Goal: Task Accomplishment & Management: Manage account settings

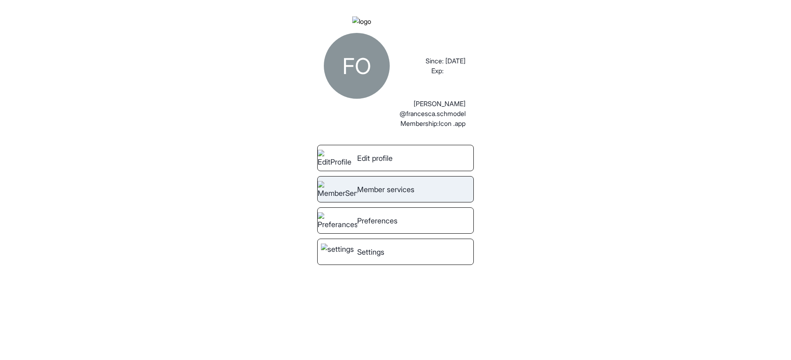
click at [375, 194] on div "Member services" at bounding box center [395, 189] width 156 height 26
click at [379, 203] on div "Member services" at bounding box center [395, 189] width 156 height 26
click at [424, 198] on div "Member services" at bounding box center [395, 189] width 156 height 26
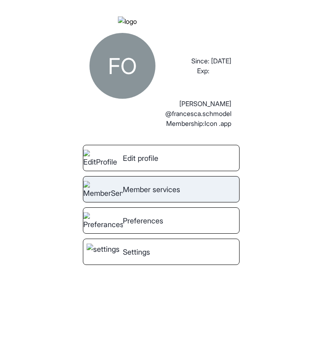
click at [154, 195] on span "Member services" at bounding box center [151, 189] width 57 height 11
click at [168, 203] on div "Member services" at bounding box center [161, 189] width 156 height 26
click at [162, 195] on span "Member services" at bounding box center [151, 189] width 57 height 11
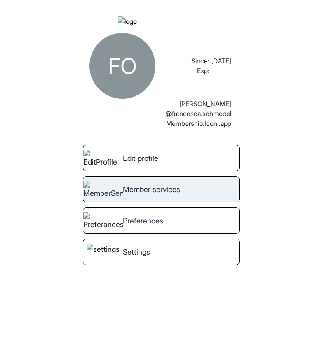
click at [162, 195] on span "Member services" at bounding box center [151, 189] width 57 height 11
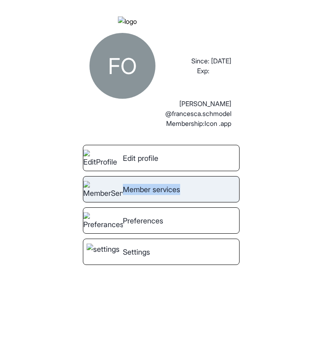
click at [162, 195] on span "Member services" at bounding box center [151, 189] width 57 height 11
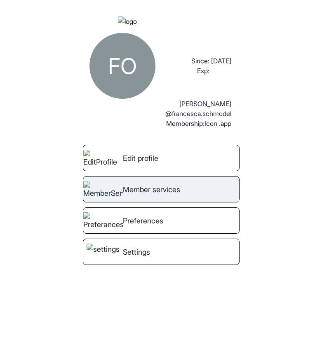
click at [180, 195] on span "Member services" at bounding box center [151, 189] width 57 height 11
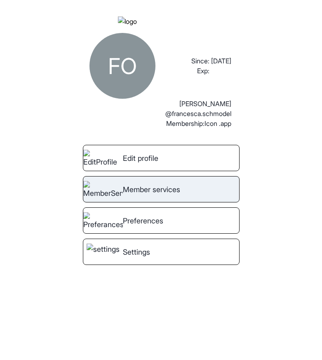
click at [199, 196] on div "Member services" at bounding box center [161, 189] width 156 height 26
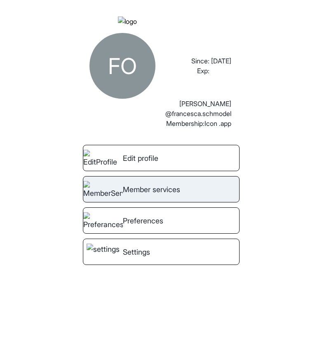
click at [177, 195] on span "Member services" at bounding box center [151, 189] width 57 height 11
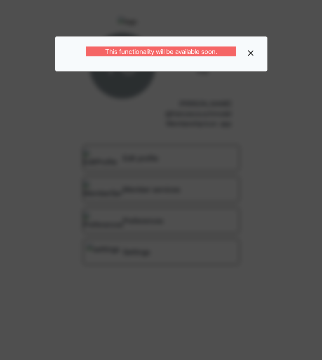
click at [253, 51] on icon at bounding box center [250, 53] width 8 height 8
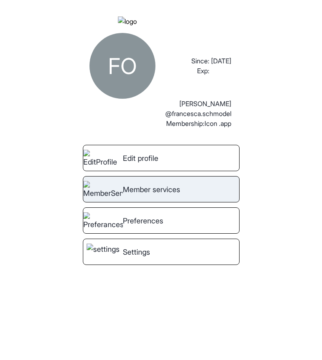
click at [189, 188] on div "Member services" at bounding box center [161, 189] width 156 height 26
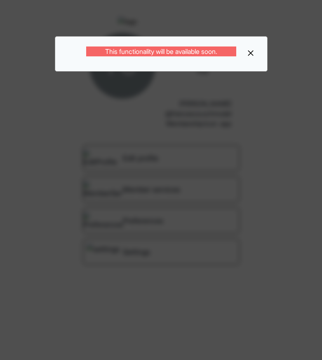
click at [252, 53] on icon at bounding box center [250, 53] width 8 height 8
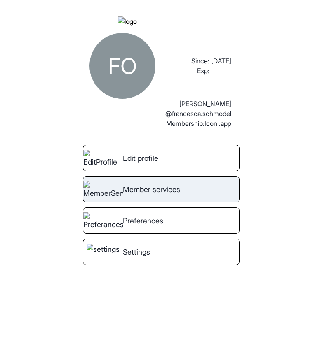
click at [184, 203] on div "Member services" at bounding box center [161, 189] width 156 height 26
click at [177, 195] on span "Member services" at bounding box center [151, 189] width 57 height 11
click at [209, 198] on div "Member services" at bounding box center [161, 189] width 156 height 26
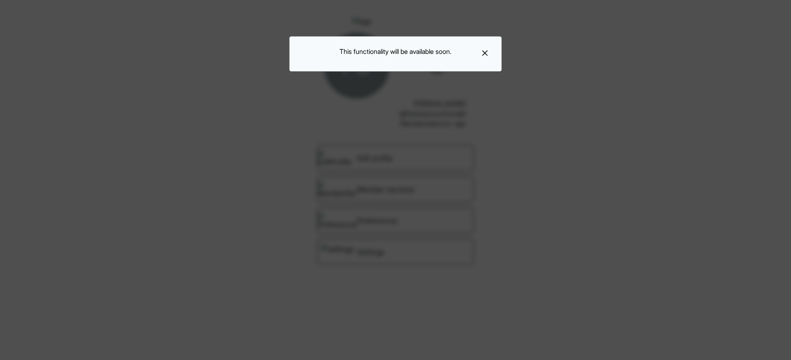
click at [321, 54] on icon at bounding box center [485, 53] width 6 height 6
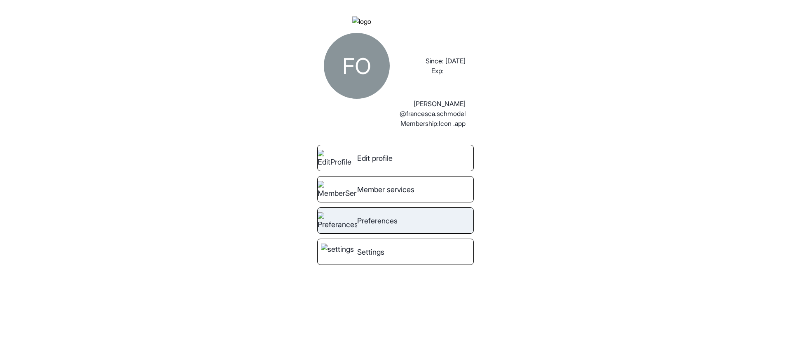
click at [321, 226] on span "Preferences" at bounding box center [377, 220] width 40 height 11
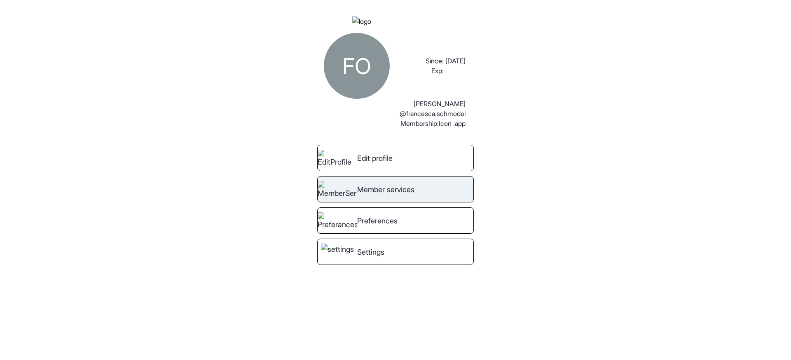
click at [321, 195] on span "Member services" at bounding box center [385, 189] width 57 height 11
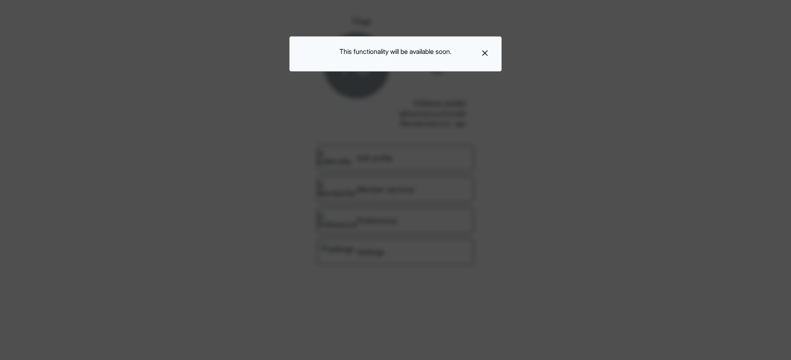
click at [321, 135] on div "This functionality will be available soon." at bounding box center [395, 180] width 791 height 360
click at [321, 51] on icon at bounding box center [485, 53] width 8 height 8
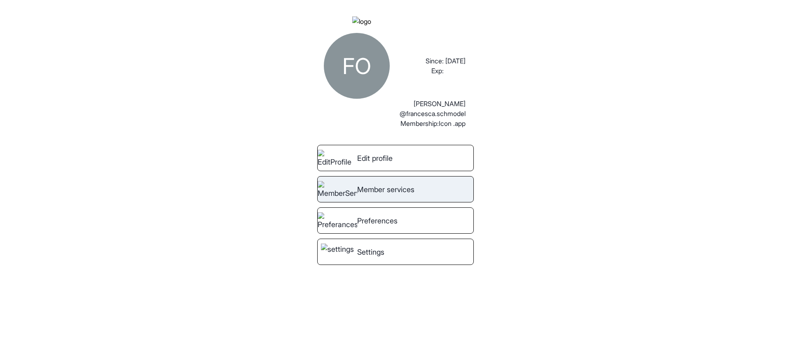
click at [414, 195] on span "Member services" at bounding box center [385, 189] width 57 height 11
click at [410, 195] on span "Member services" at bounding box center [385, 189] width 57 height 11
click at [360, 203] on div "Member services" at bounding box center [395, 189] width 156 height 26
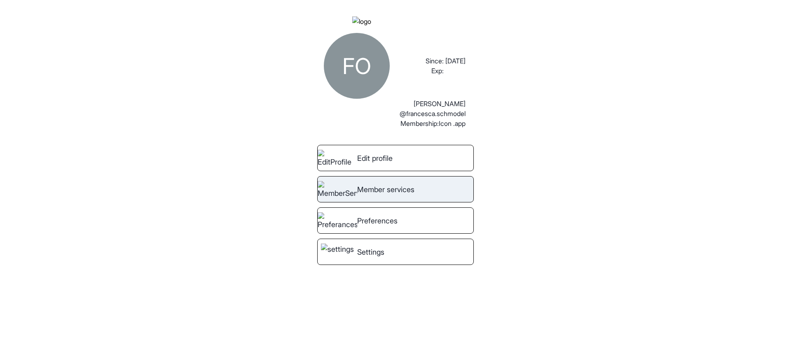
click at [360, 203] on div "Member services" at bounding box center [395, 189] width 156 height 26
click at [364, 195] on span "Member services" at bounding box center [385, 189] width 57 height 11
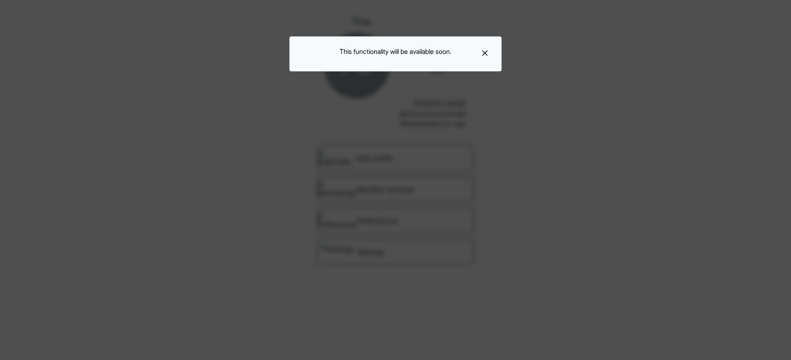
click at [488, 51] on icon at bounding box center [485, 53] width 8 height 8
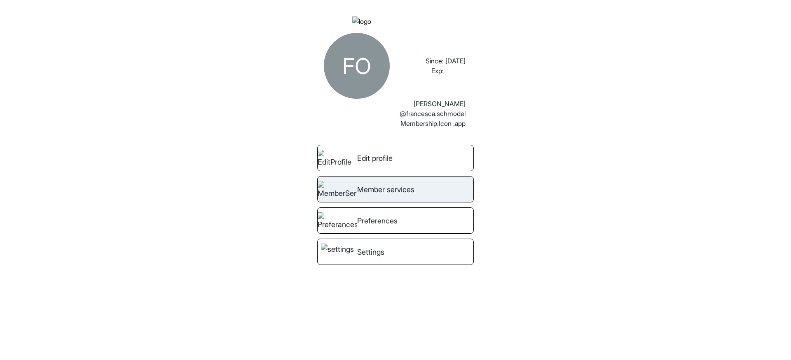
click at [363, 195] on span "Member services" at bounding box center [385, 189] width 57 height 11
click at [406, 195] on span "Member services" at bounding box center [385, 189] width 57 height 11
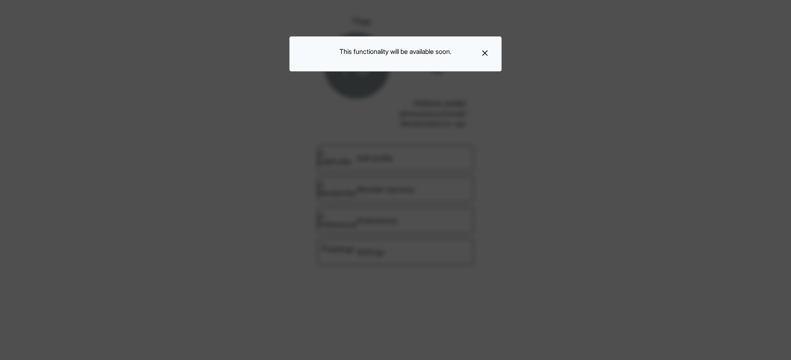
click at [489, 50] on div "This functionality will be available soon." at bounding box center [395, 53] width 212 height 35
click at [488, 51] on icon at bounding box center [485, 53] width 8 height 8
click at [488, 51] on div "FO Since: Exp: [DATE] [PERSON_NAME] @[PERSON_NAME].schmodel Membership: Icon .a…" at bounding box center [395, 180] width 791 height 360
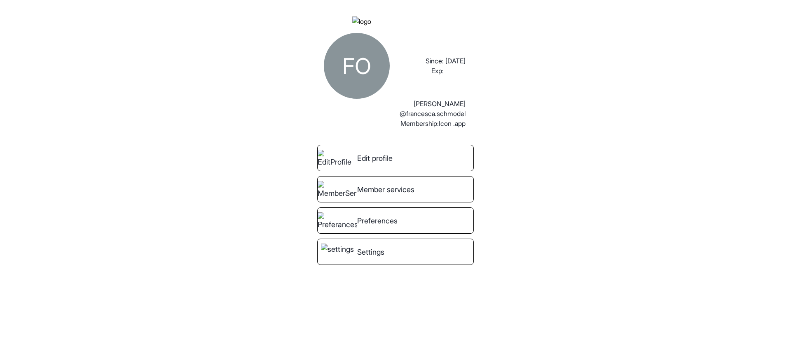
click at [488, 51] on div "FO Since: Exp: [DATE] [PERSON_NAME] @[PERSON_NAME].schmodel Membership: Icon .a…" at bounding box center [395, 180] width 791 height 360
click at [411, 195] on span "Member services" at bounding box center [385, 189] width 57 height 11
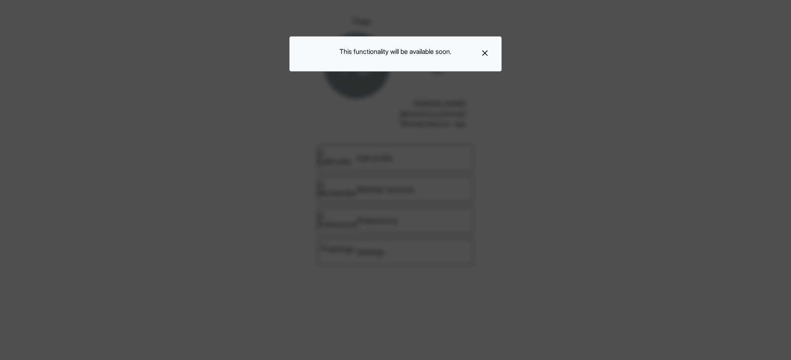
click at [484, 52] on icon at bounding box center [485, 53] width 6 height 6
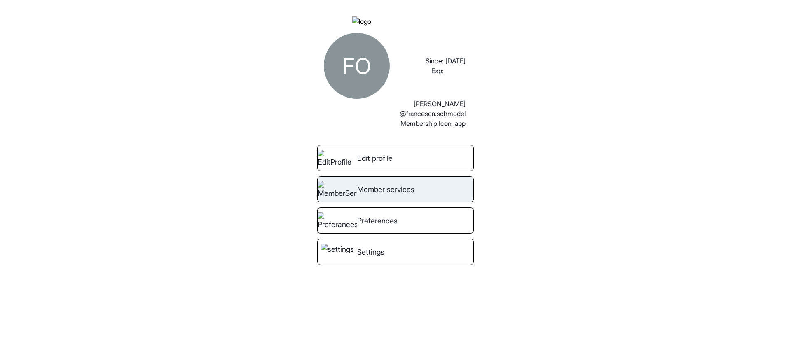
click at [396, 203] on div "Member services" at bounding box center [395, 189] width 156 height 26
click at [394, 203] on div "Member services" at bounding box center [395, 189] width 156 height 26
click at [420, 203] on div "Member services" at bounding box center [395, 189] width 156 height 26
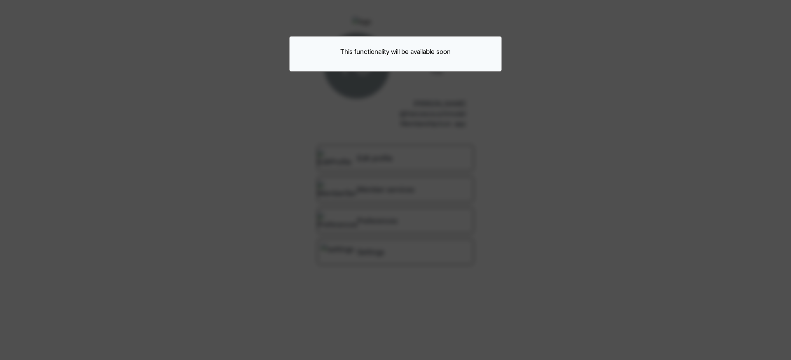
click at [405, 223] on div "This functionality will be available soon" at bounding box center [395, 180] width 791 height 360
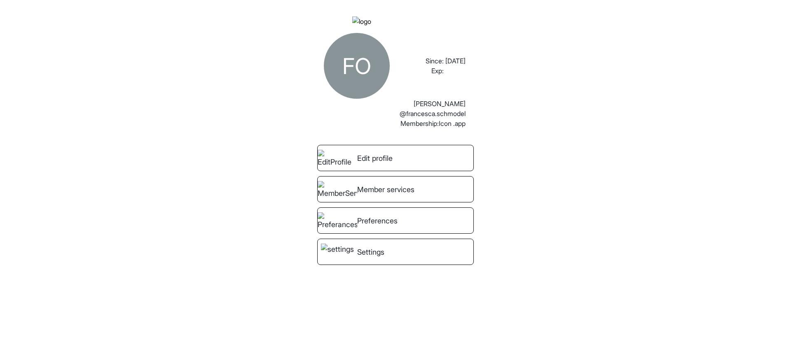
click at [393, 226] on span "Preferences" at bounding box center [377, 220] width 40 height 11
click at [388, 203] on div "Member services" at bounding box center [395, 189] width 156 height 26
click at [401, 195] on span "Member services" at bounding box center [385, 189] width 57 height 11
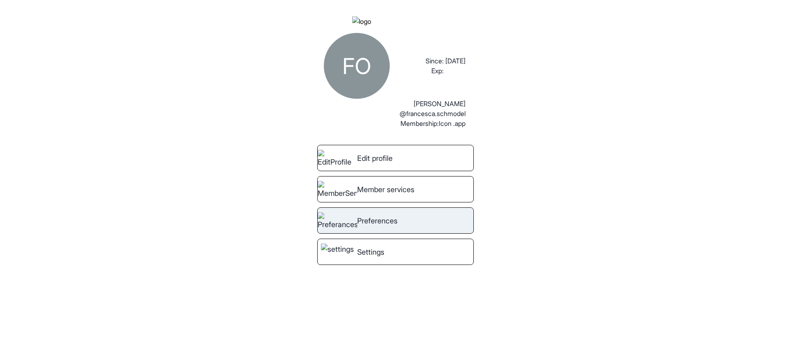
click at [399, 219] on div "Preferences" at bounding box center [395, 221] width 156 height 26
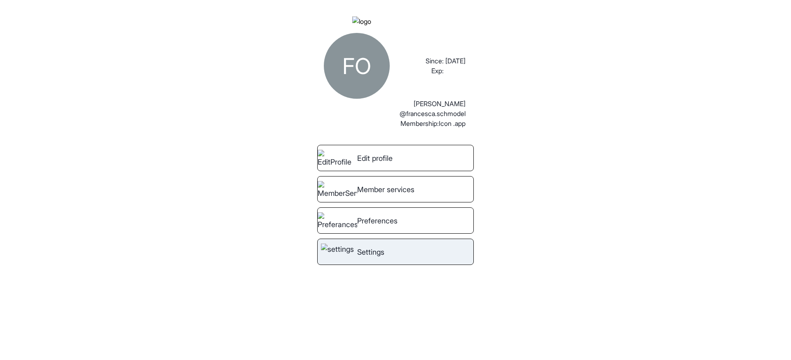
click at [390, 265] on link "Settings" at bounding box center [395, 252] width 156 height 26
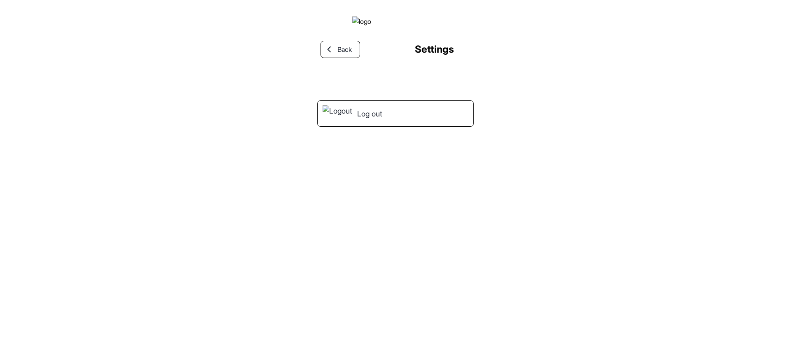
click at [371, 165] on div "Back Settings Log out" at bounding box center [395, 184] width 156 height 317
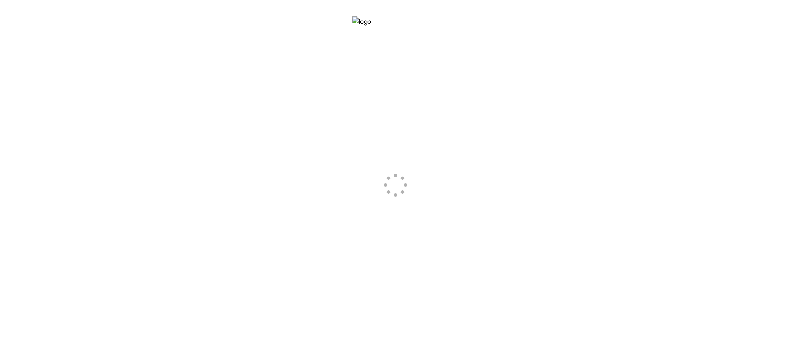
click at [338, 61] on div at bounding box center [395, 184] width 156 height 317
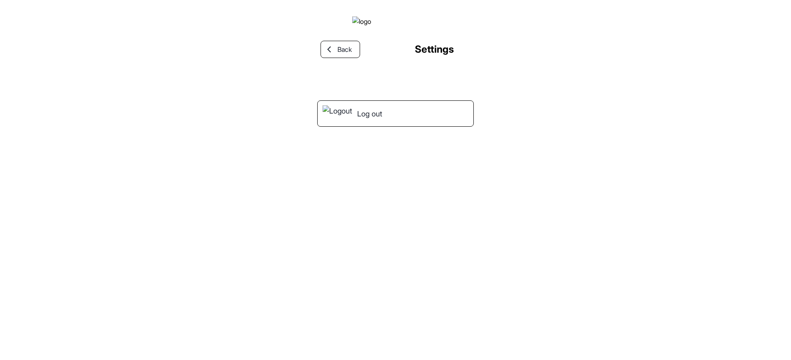
click at [338, 54] on span "Back" at bounding box center [344, 49] width 14 height 10
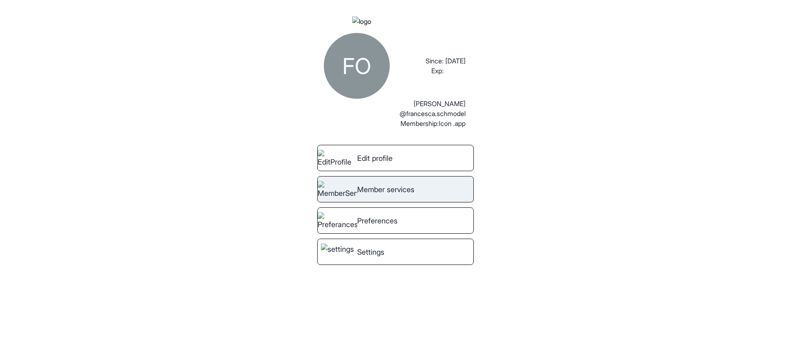
click at [390, 195] on span "Member services" at bounding box center [385, 189] width 57 height 11
click at [436, 200] on div "Member services" at bounding box center [395, 189] width 156 height 26
click at [429, 200] on div "Member services" at bounding box center [395, 189] width 156 height 26
click at [445, 203] on div "Member services" at bounding box center [395, 189] width 156 height 26
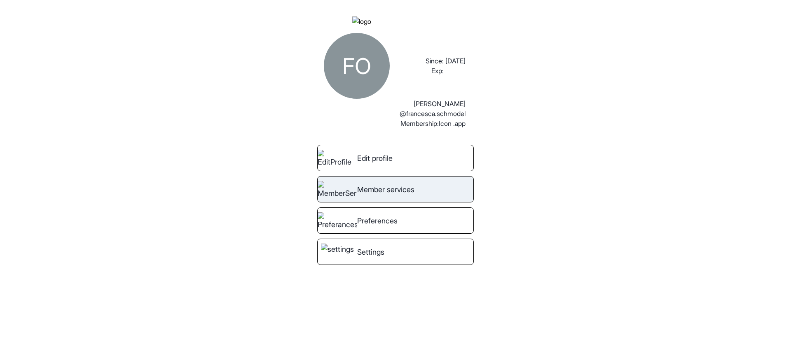
click at [414, 195] on span "Member services" at bounding box center [385, 189] width 57 height 11
click at [380, 203] on div "Member services" at bounding box center [395, 189] width 156 height 26
click at [399, 203] on div "Member services" at bounding box center [395, 189] width 156 height 26
click at [437, 198] on div "Member services" at bounding box center [395, 189] width 156 height 26
click at [417, 194] on div "Member services" at bounding box center [395, 189] width 156 height 26
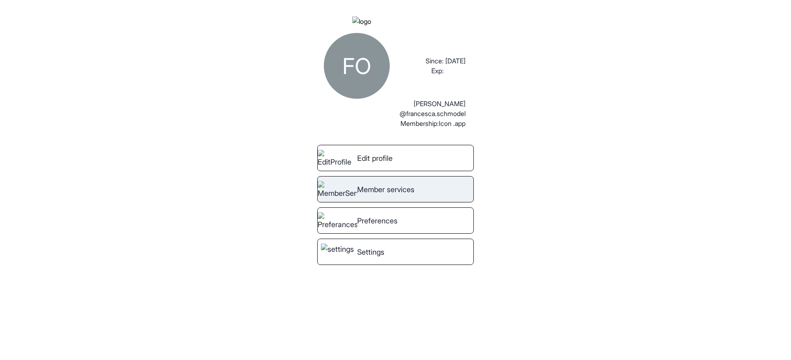
click at [431, 194] on div "Member services" at bounding box center [395, 189] width 156 height 26
drag, startPoint x: 311, startPoint y: 51, endPoint x: 500, endPoint y: 56, distance: 189.5
click at [500, 56] on div "FO Since: Exp: [DATE] [PERSON_NAME] @[PERSON_NAME].schmodel Membership: Icon .a…" at bounding box center [395, 180] width 791 height 360
click at [380, 194] on div "Member services" at bounding box center [395, 189] width 156 height 26
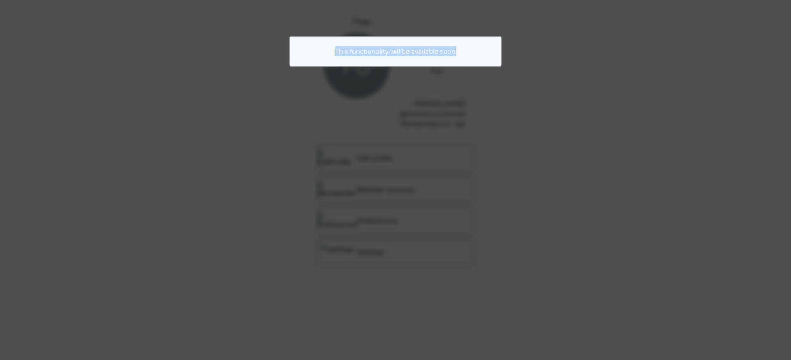
drag, startPoint x: 315, startPoint y: 51, endPoint x: 465, endPoint y: 51, distance: 149.9
click at [465, 51] on div "This functionality will be available soon" at bounding box center [395, 51] width 212 height 30
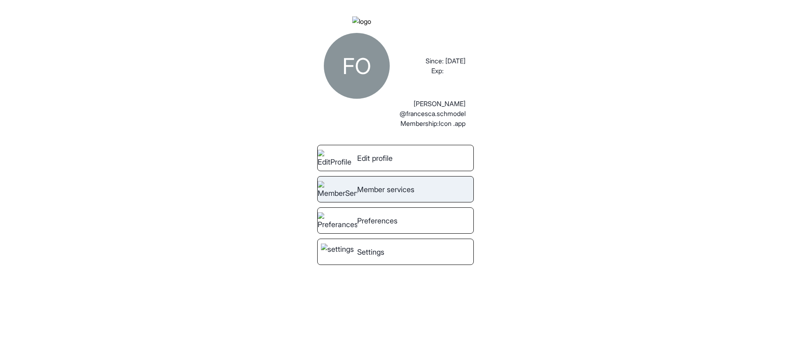
click at [387, 203] on div "Member services" at bounding box center [395, 189] width 156 height 26
click at [438, 196] on div "Member services" at bounding box center [395, 189] width 156 height 26
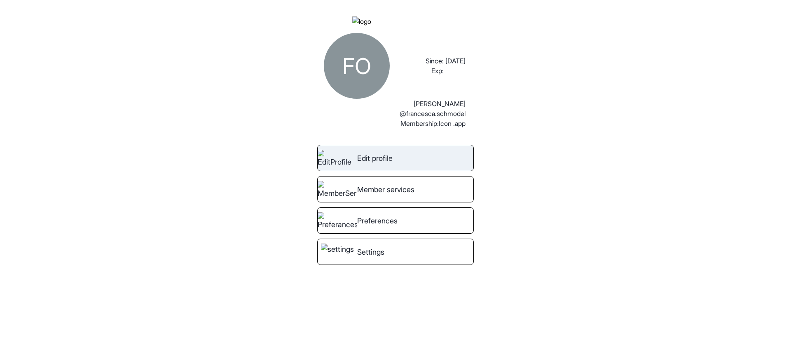
click at [380, 164] on span "Edit profile" at bounding box center [374, 158] width 35 height 11
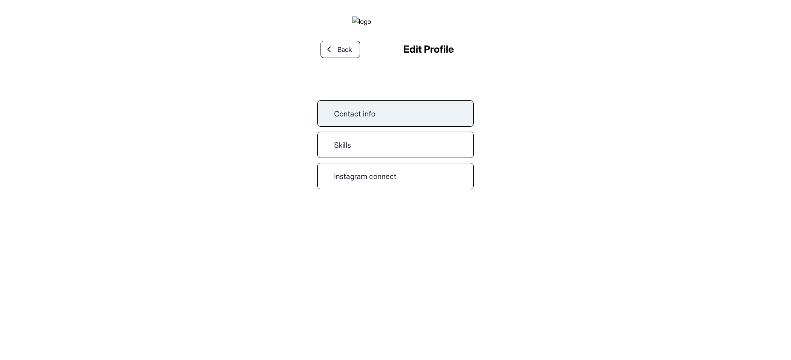
click at [381, 127] on link "Contact info" at bounding box center [395, 113] width 156 height 26
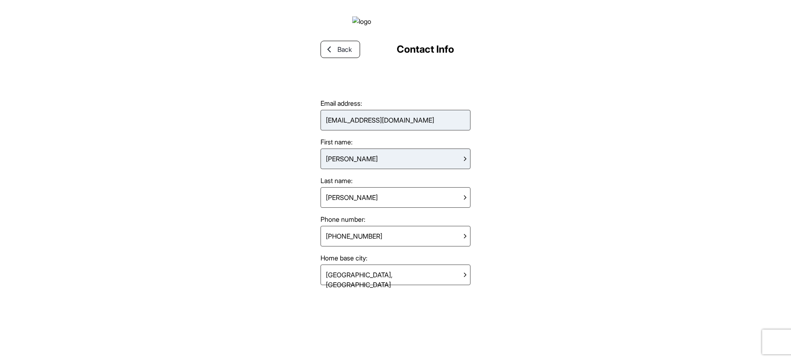
click at [368, 168] on div "Francesca" at bounding box center [395, 159] width 150 height 21
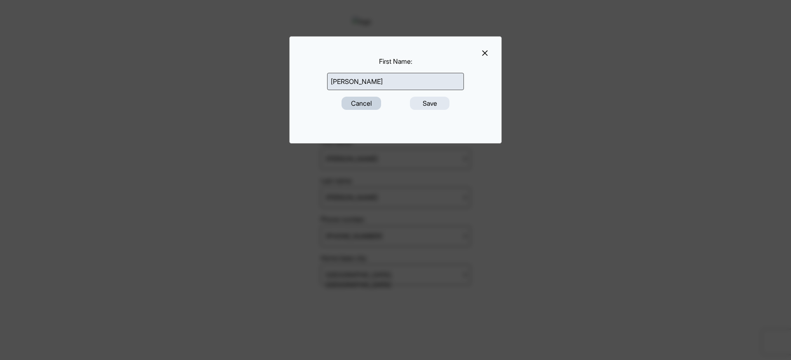
click at [372, 106] on button "Cancel" at bounding box center [361, 103] width 40 height 13
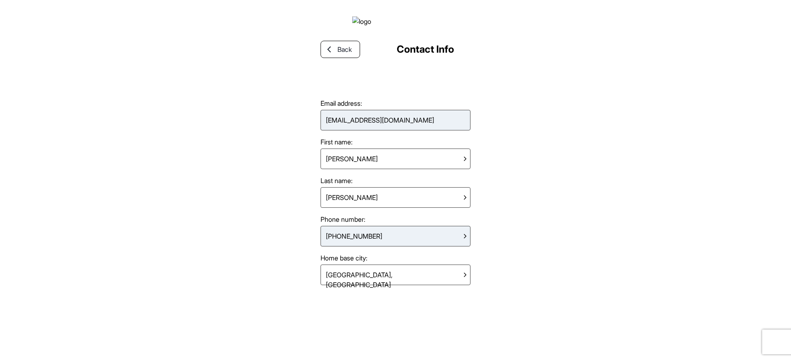
click at [401, 240] on div "+447777777799" at bounding box center [395, 236] width 150 height 21
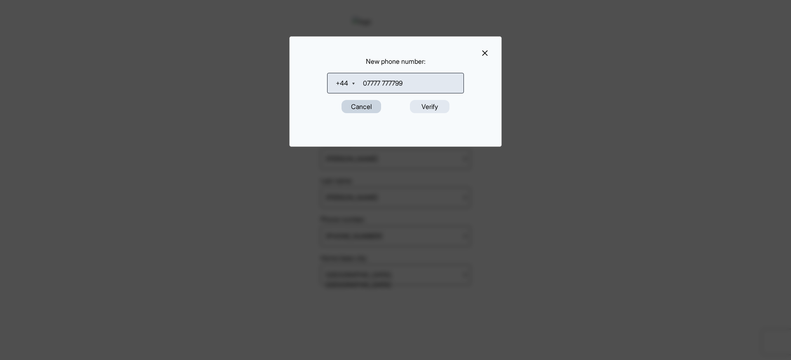
click at [364, 107] on button "Cancel" at bounding box center [361, 106] width 40 height 13
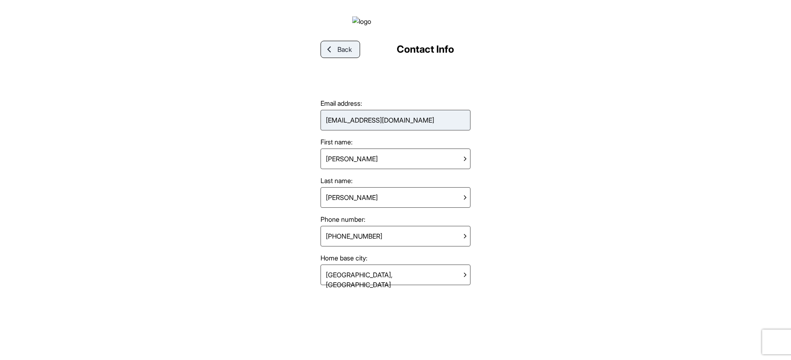
click at [345, 54] on span "Back" at bounding box center [344, 49] width 14 height 10
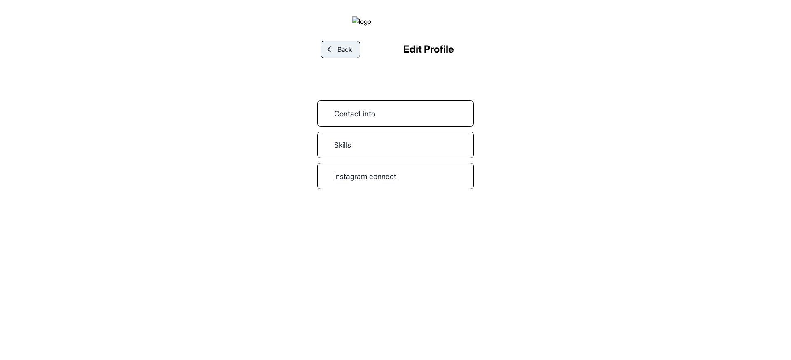
click at [342, 54] on span "Back" at bounding box center [344, 49] width 14 height 10
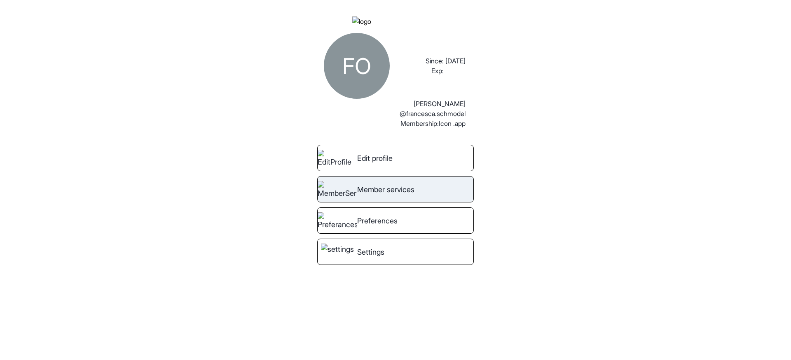
click at [406, 195] on span "Member services" at bounding box center [385, 189] width 57 height 11
click at [366, 194] on div "Member services" at bounding box center [395, 189] width 156 height 26
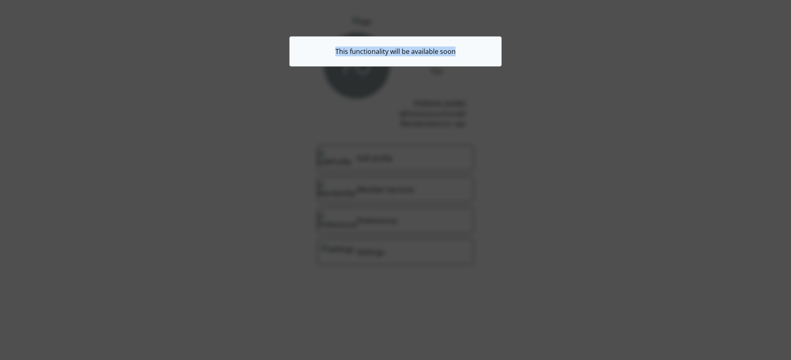
drag, startPoint x: 335, startPoint y: 51, endPoint x: 502, endPoint y: 54, distance: 167.2
click at [502, 54] on div "This functionality will be available soon" at bounding box center [395, 51] width 791 height 30
click at [481, 65] on div "FO Since: Exp: 09/08/2025 Francesca Osborn @francesca.schmodel Membership: Icon…" at bounding box center [395, 180] width 791 height 360
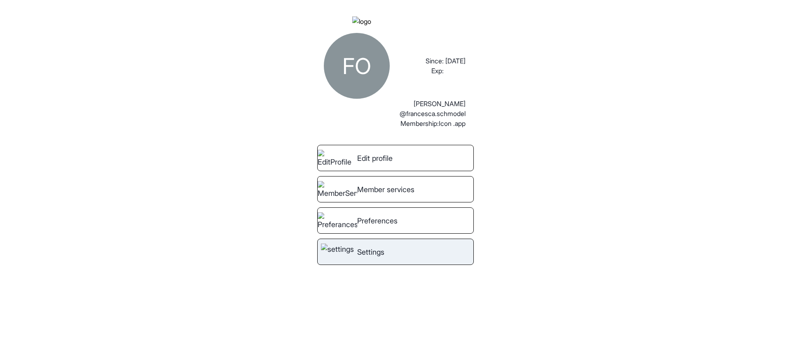
click at [374, 258] on span "Settings" at bounding box center [370, 252] width 27 height 11
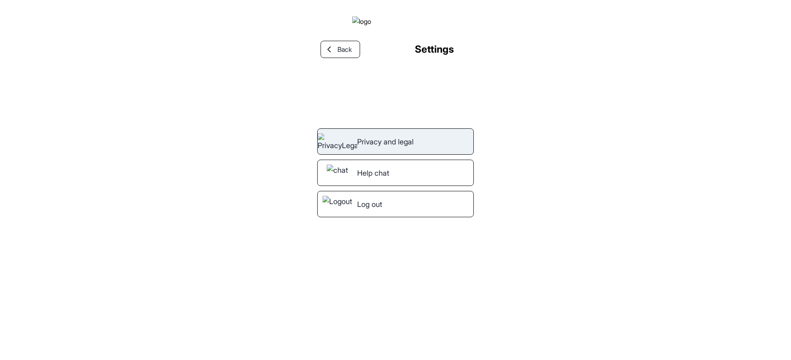
click at [399, 147] on span "Privacy and legal" at bounding box center [385, 141] width 56 height 11
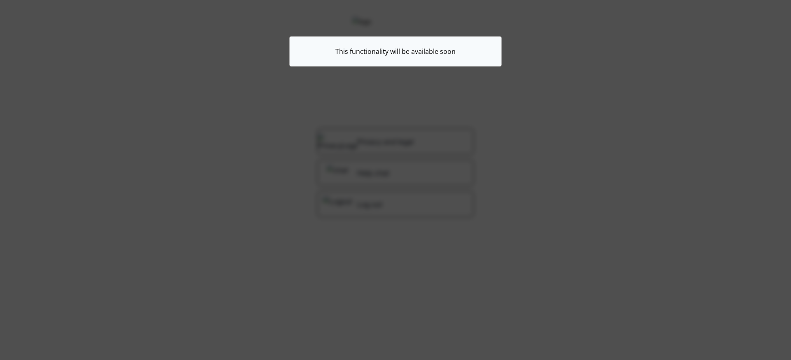
click at [341, 92] on div "This functionality will be available soon" at bounding box center [395, 180] width 791 height 360
click at [329, 33] on div "This functionality will be available soon" at bounding box center [395, 180] width 791 height 360
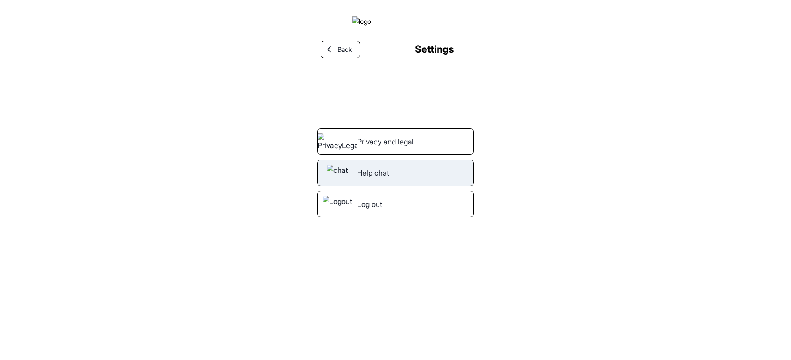
click at [377, 179] on span "Help chat" at bounding box center [373, 173] width 32 height 11
click at [423, 200] on div "Privacy and legal Help chat Log out" at bounding box center [395, 157] width 156 height 122
click at [423, 186] on div "Help chat" at bounding box center [395, 173] width 156 height 26
click at [404, 186] on div "Help chat" at bounding box center [395, 173] width 156 height 26
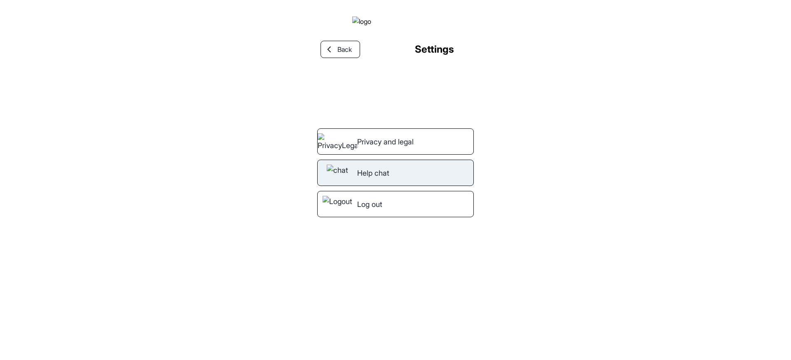
click at [404, 186] on div "Help chat" at bounding box center [395, 173] width 156 height 26
click at [471, 186] on div "Help chat" at bounding box center [395, 173] width 156 height 26
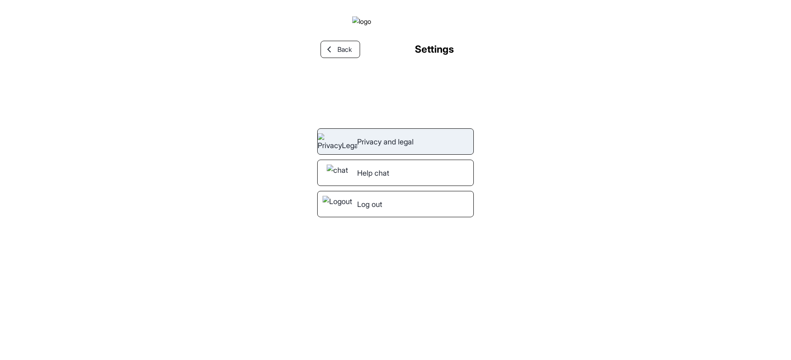
click at [437, 155] on div "Privacy and legal" at bounding box center [395, 141] width 156 height 26
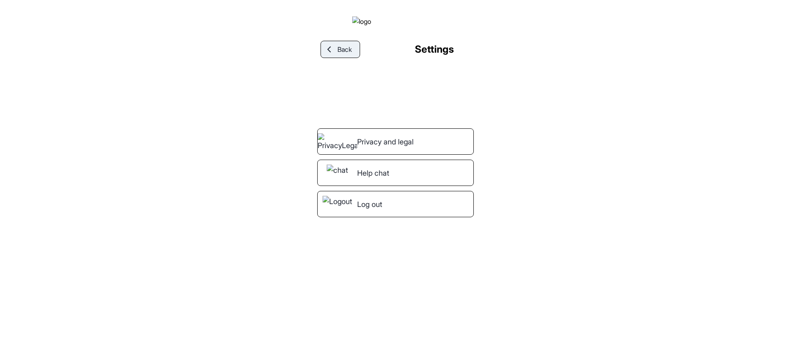
click at [344, 54] on span "Back" at bounding box center [344, 49] width 14 height 10
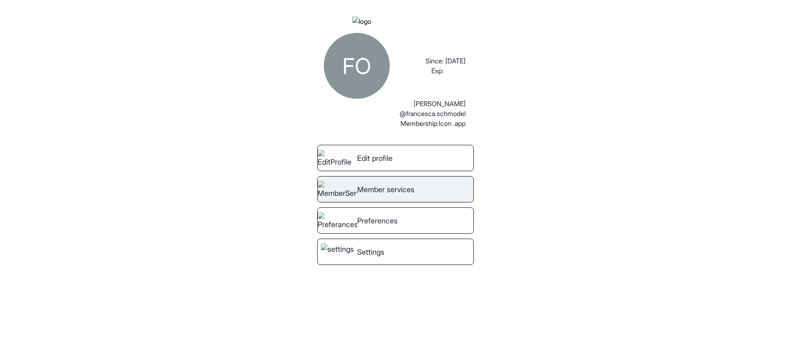
click at [389, 195] on span "Member services" at bounding box center [385, 189] width 57 height 11
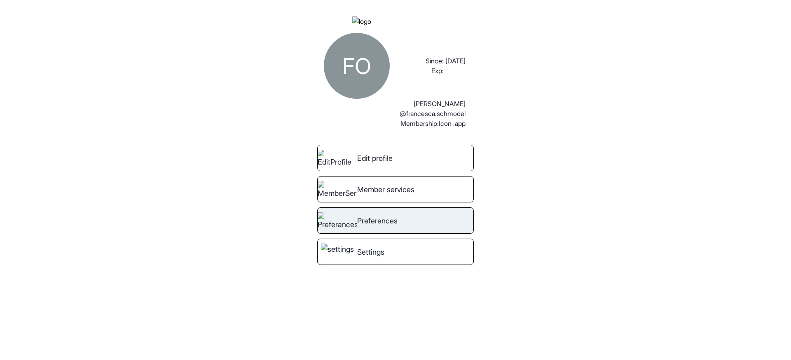
click at [357, 234] on div "Preferences" at bounding box center [395, 221] width 156 height 26
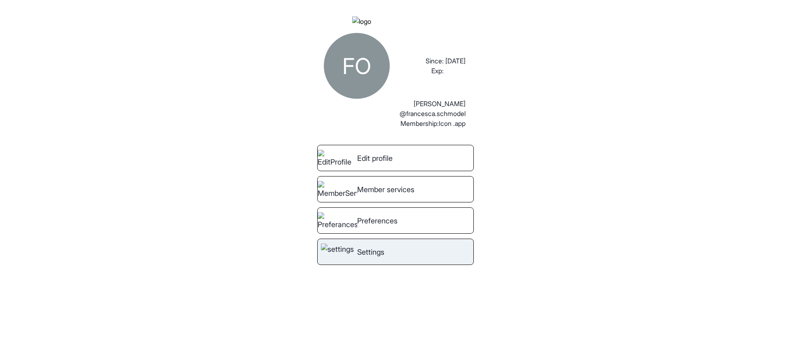
click at [374, 258] on span "Settings" at bounding box center [370, 252] width 27 height 11
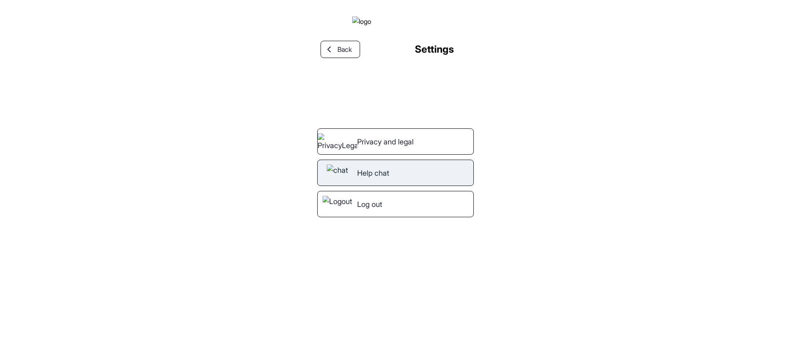
click at [360, 179] on span "Help chat" at bounding box center [373, 173] width 32 height 11
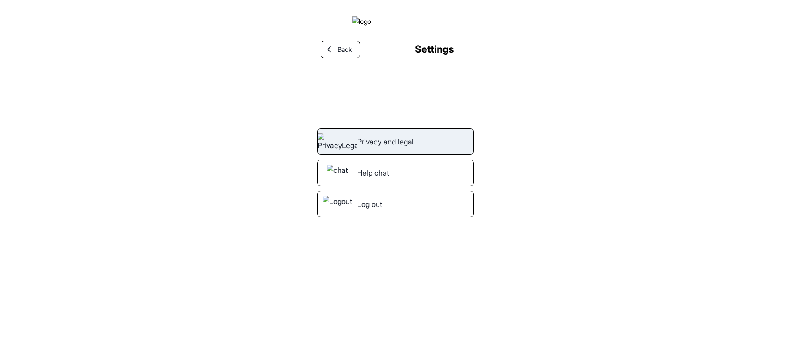
click at [343, 149] on img at bounding box center [337, 141] width 40 height 16
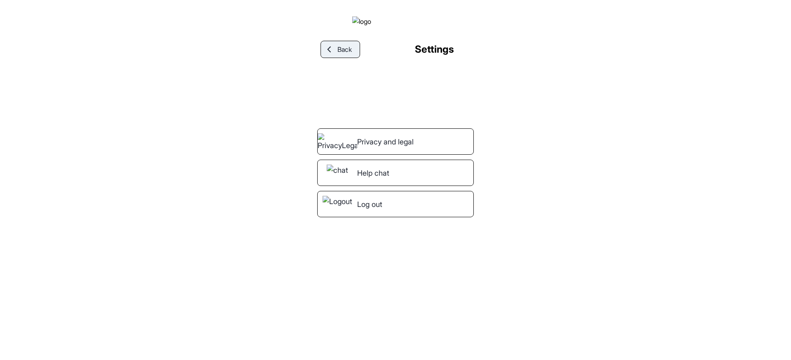
click at [331, 58] on link "Back" at bounding box center [340, 49] width 40 height 17
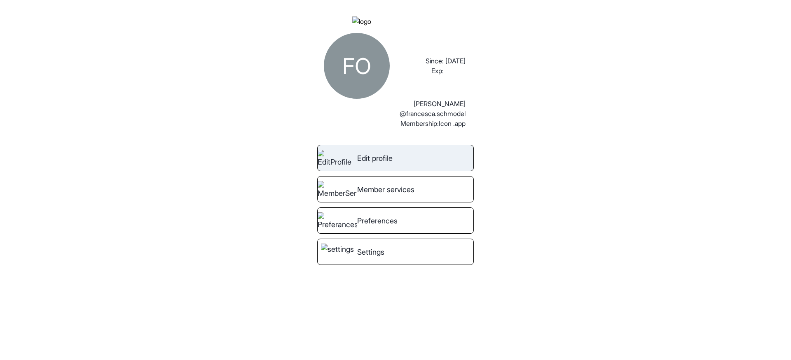
click at [364, 171] on link "Edit profile" at bounding box center [395, 158] width 156 height 26
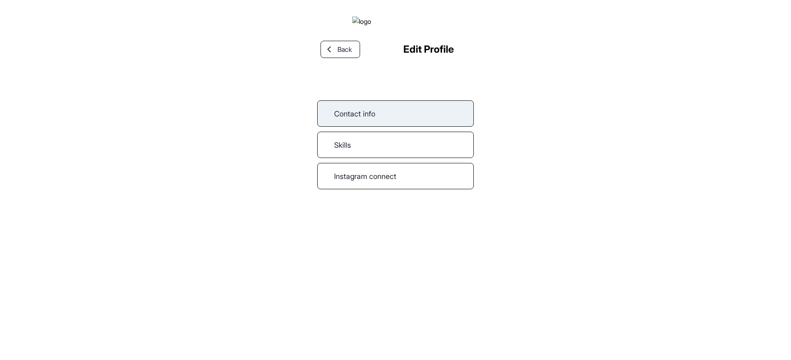
click at [365, 127] on link "Contact info" at bounding box center [395, 113] width 156 height 26
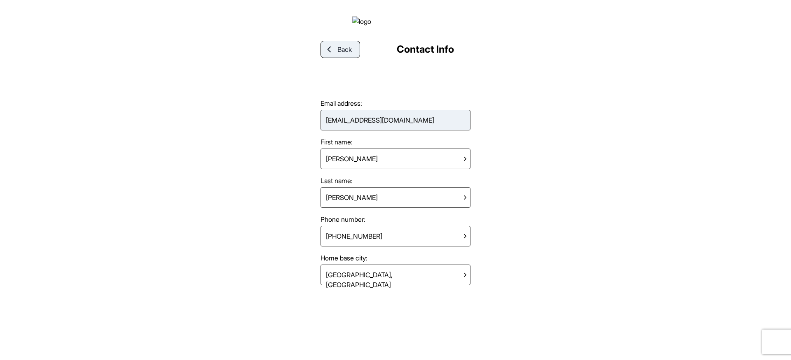
click at [342, 58] on link "Back" at bounding box center [340, 49] width 40 height 17
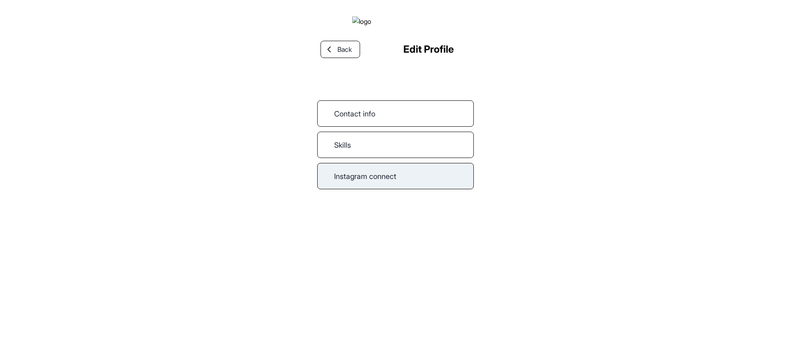
click at [370, 186] on link "Instagram connect" at bounding box center [395, 176] width 156 height 26
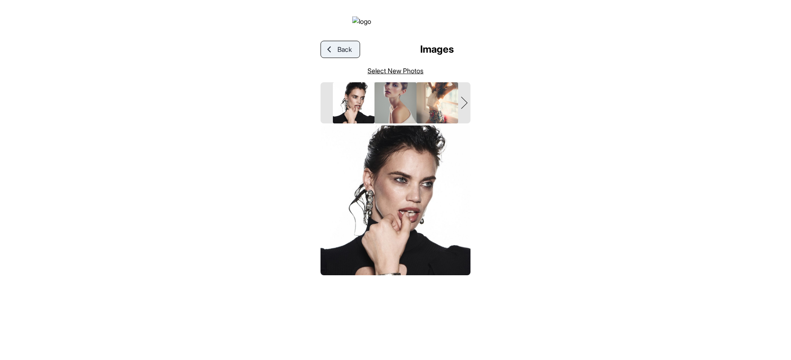
click at [336, 53] on div at bounding box center [329, 49] width 16 height 7
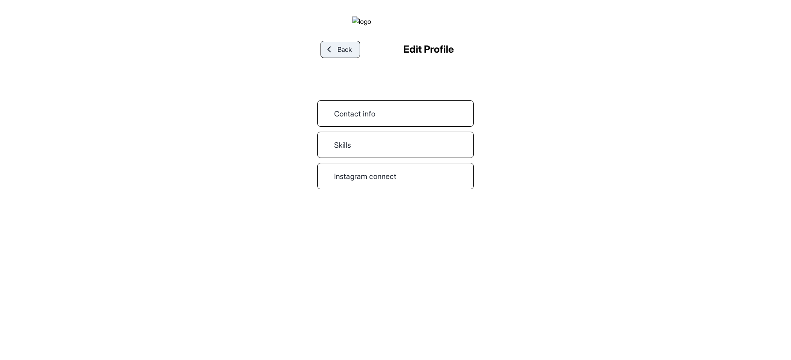
click at [345, 54] on span "Back" at bounding box center [344, 49] width 14 height 10
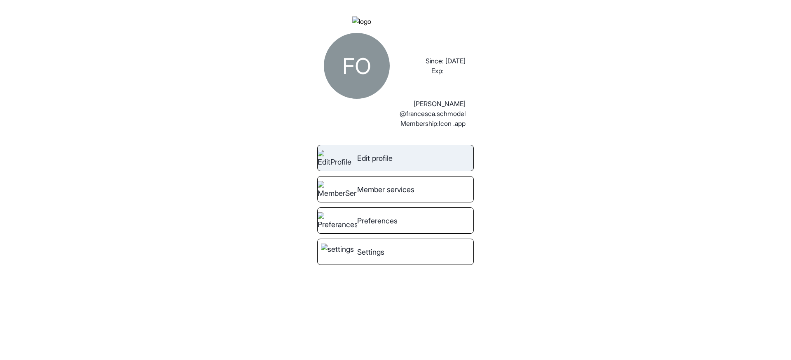
click at [390, 164] on span "Edit profile" at bounding box center [374, 158] width 35 height 11
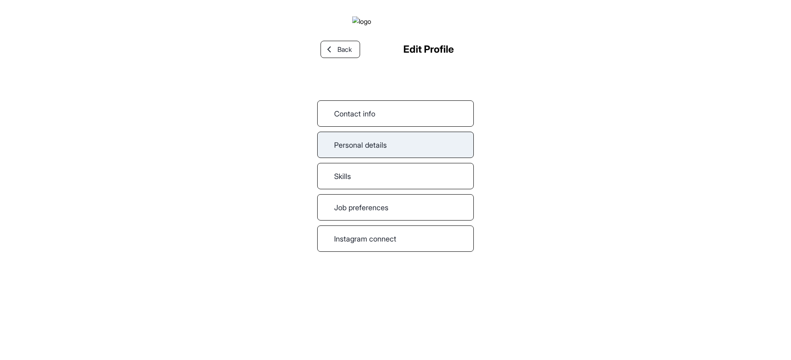
click at [415, 158] on div "Personal details" at bounding box center [395, 145] width 156 height 26
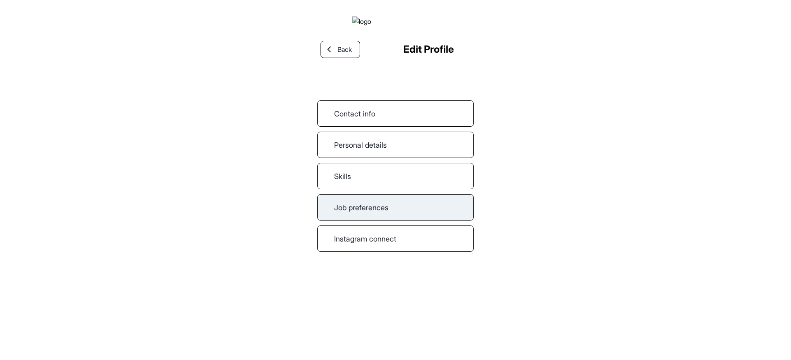
click at [383, 221] on div "Job preferences" at bounding box center [395, 207] width 156 height 26
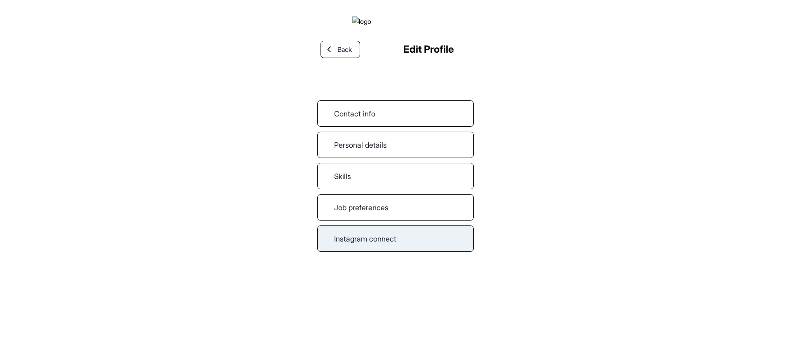
click at [369, 245] on link "Instagram connect" at bounding box center [395, 239] width 156 height 26
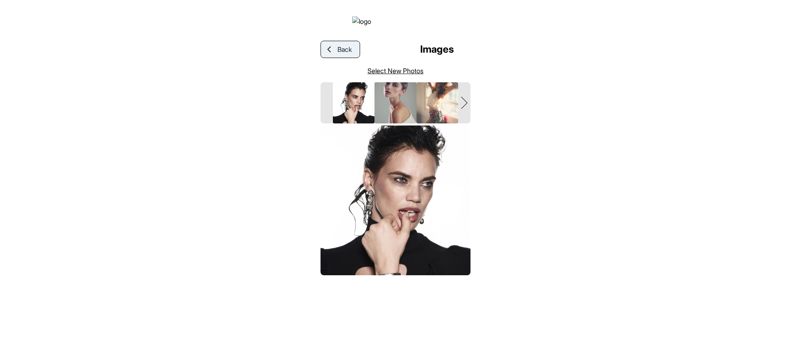
click at [341, 54] on span "Back" at bounding box center [344, 49] width 14 height 10
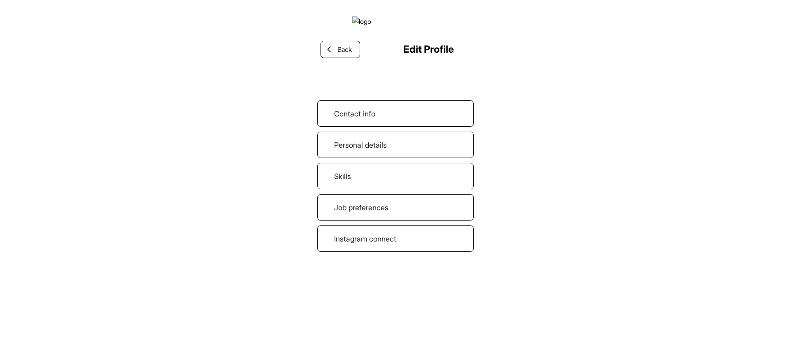
click at [341, 54] on span "Back" at bounding box center [344, 49] width 14 height 10
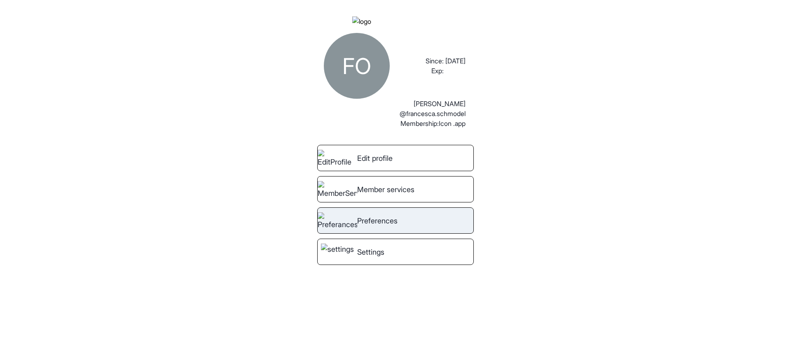
click at [392, 226] on span "Preferences" at bounding box center [377, 220] width 40 height 11
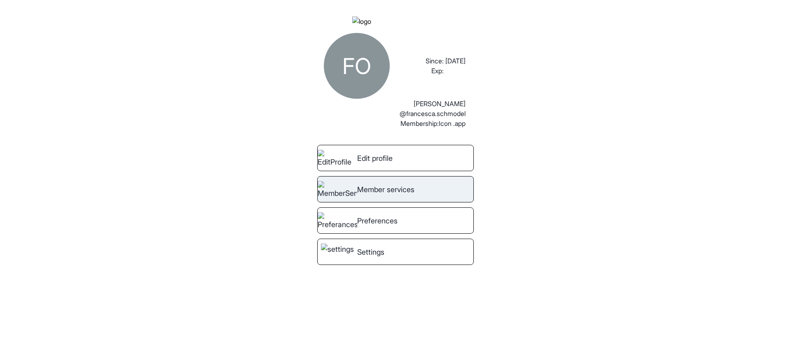
click at [413, 195] on span "Member services" at bounding box center [385, 189] width 57 height 11
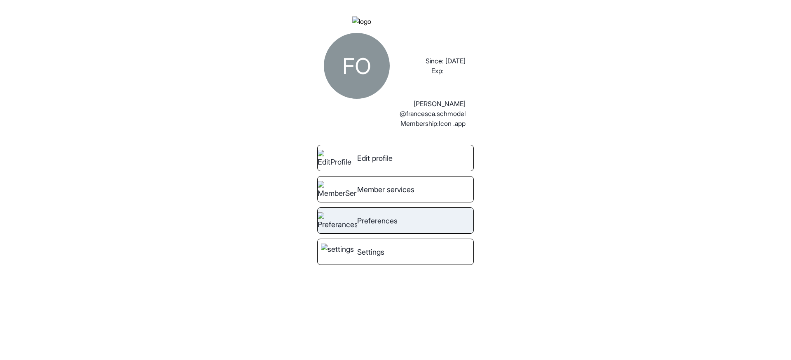
click at [412, 229] on div "Preferences" at bounding box center [395, 221] width 156 height 26
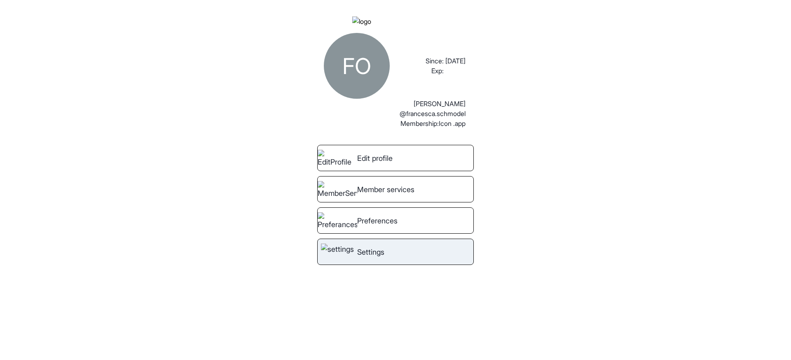
click at [399, 265] on link "Settings" at bounding box center [395, 252] width 156 height 26
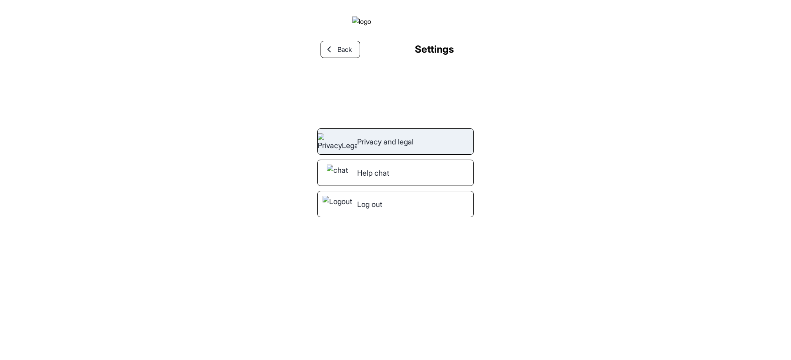
click at [403, 155] on div "Privacy and legal" at bounding box center [395, 141] width 156 height 26
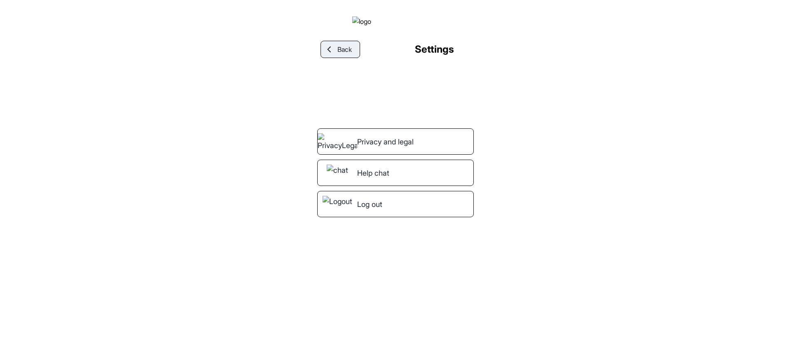
click at [340, 54] on span "Back" at bounding box center [344, 49] width 14 height 10
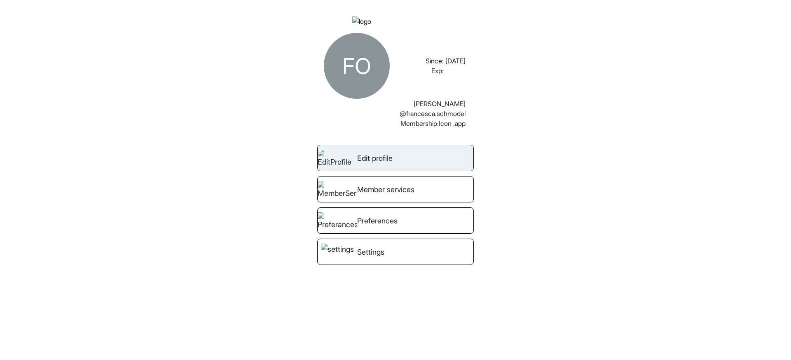
click at [399, 171] on link "Edit profile" at bounding box center [395, 158] width 156 height 26
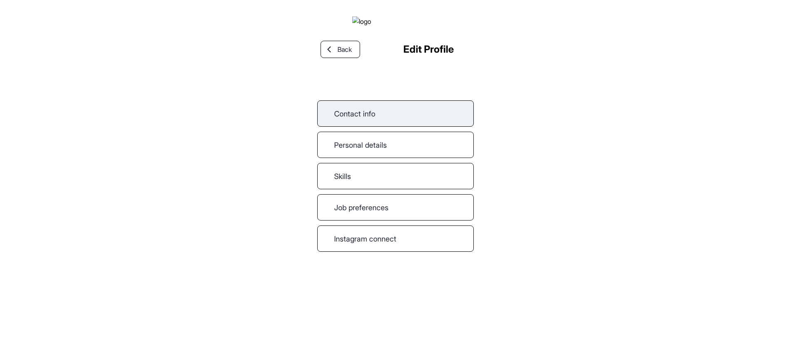
click at [390, 124] on link "Contact info" at bounding box center [395, 113] width 156 height 26
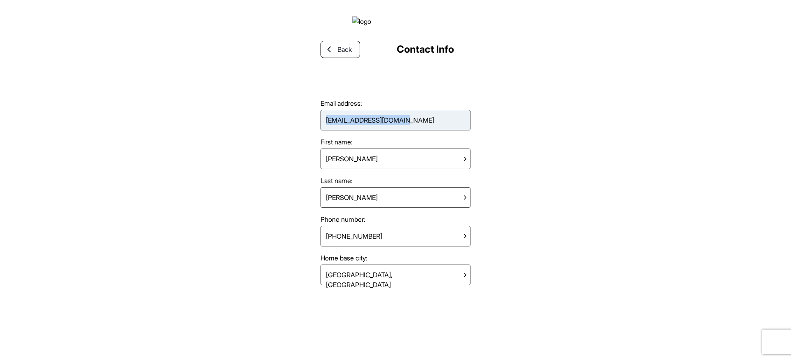
drag, startPoint x: 324, startPoint y: 124, endPoint x: 498, endPoint y: 125, distance: 174.2
click at [498, 125] on div "Back Contact Info Email address: appreview@schmodel.com First name: Francesca L…" at bounding box center [395, 180] width 791 height 360
click at [481, 124] on div "Back Contact Info Email address: appreview@schmodel.com First name: Francesca L…" at bounding box center [395, 180] width 791 height 360
drag, startPoint x: 324, startPoint y: 125, endPoint x: 441, endPoint y: 126, distance: 116.9
click at [441, 126] on div "[EMAIL_ADDRESS][DOMAIN_NAME]" at bounding box center [395, 120] width 150 height 21
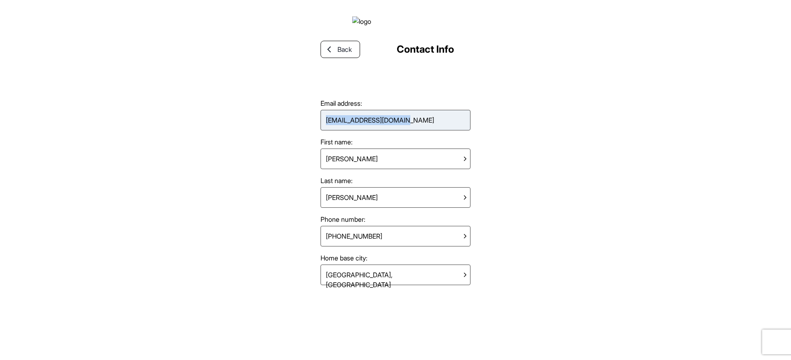
click at [441, 126] on div "[EMAIL_ADDRESS][DOMAIN_NAME]" at bounding box center [395, 120] width 150 height 21
click at [452, 126] on div "[EMAIL_ADDRESS][DOMAIN_NAME]" at bounding box center [395, 120] width 150 height 21
drag, startPoint x: 304, startPoint y: 132, endPoint x: 500, endPoint y: 132, distance: 196.4
click at [500, 132] on div "Back Contact Info Email address: appreview@schmodel.com First name: Francesca L…" at bounding box center [395, 180] width 791 height 360
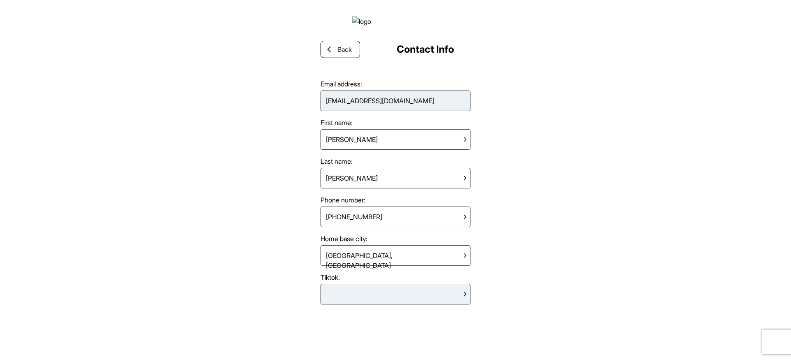
click at [427, 295] on div at bounding box center [395, 294] width 150 height 21
drag, startPoint x: 316, startPoint y: 104, endPoint x: 527, endPoint y: 104, distance: 210.4
click at [527, 104] on div "Back Contact Info Email address: [EMAIL_ADDRESS][DOMAIN_NAME] First name: [PERS…" at bounding box center [395, 180] width 791 height 360
